Goal: Register for event/course

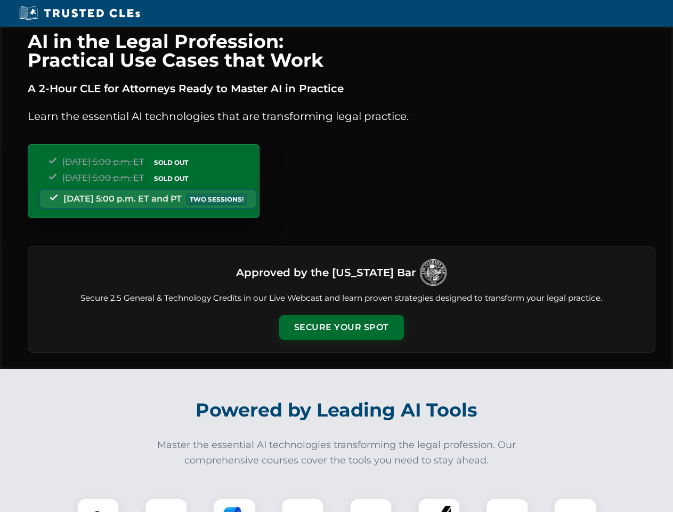
click at [341, 327] on button "Secure Your Spot" at bounding box center [341, 327] width 125 height 25
click at [98, 505] on img at bounding box center [98, 519] width 31 height 31
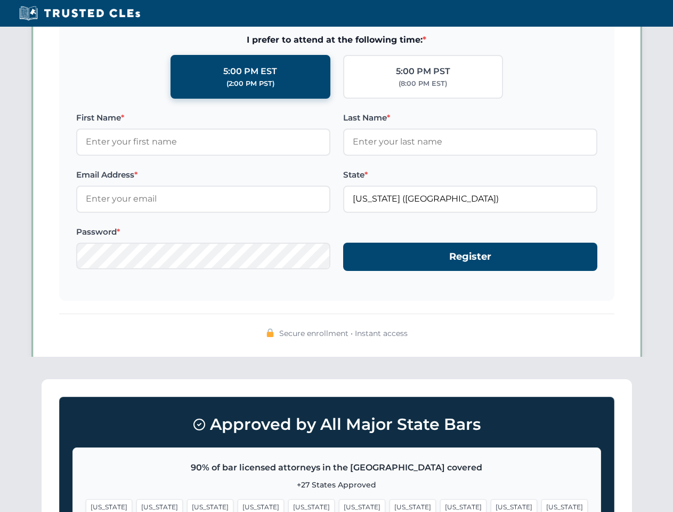
click at [390, 505] on span "[US_STATE]" at bounding box center [413, 506] width 46 height 15
click at [491, 505] on span "[US_STATE]" at bounding box center [514, 506] width 46 height 15
